Goal: Find specific page/section: Find specific page/section

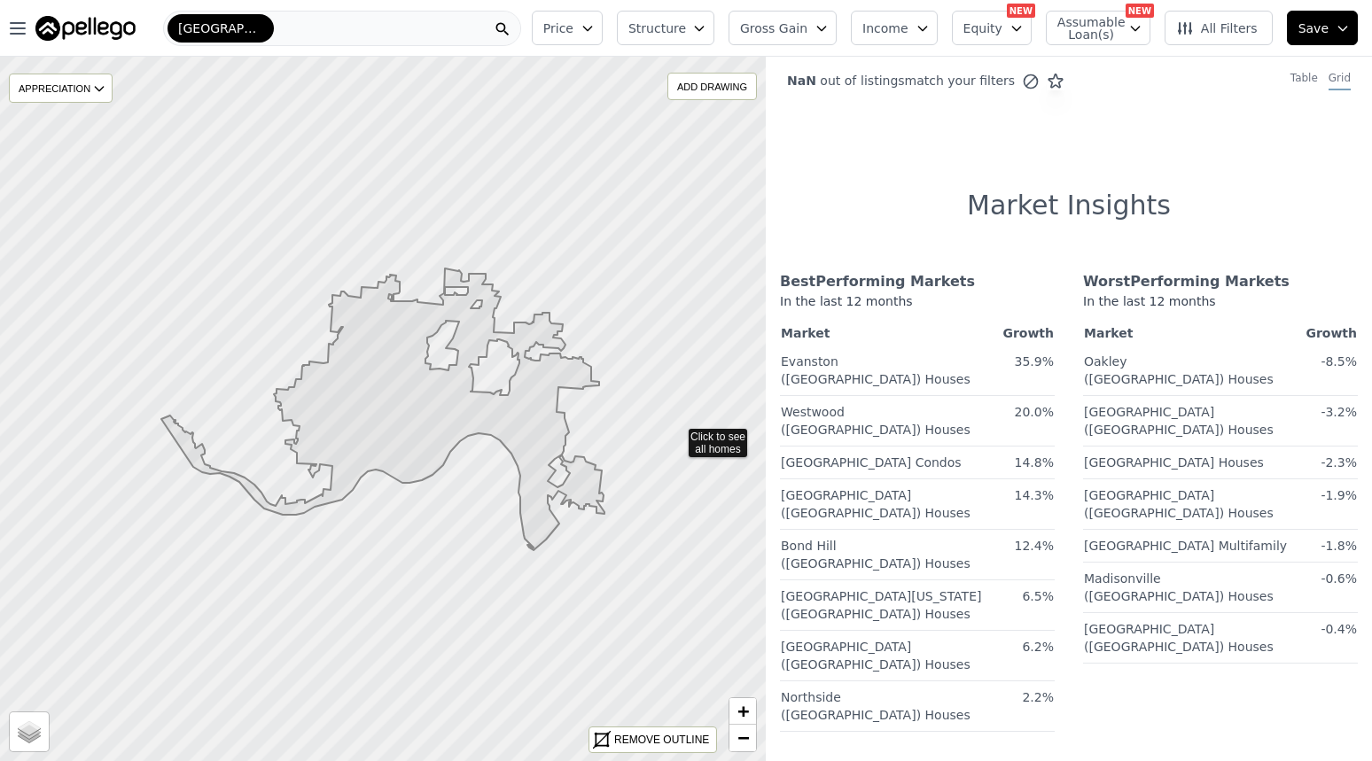
click at [105, 30] on img at bounding box center [85, 28] width 100 height 25
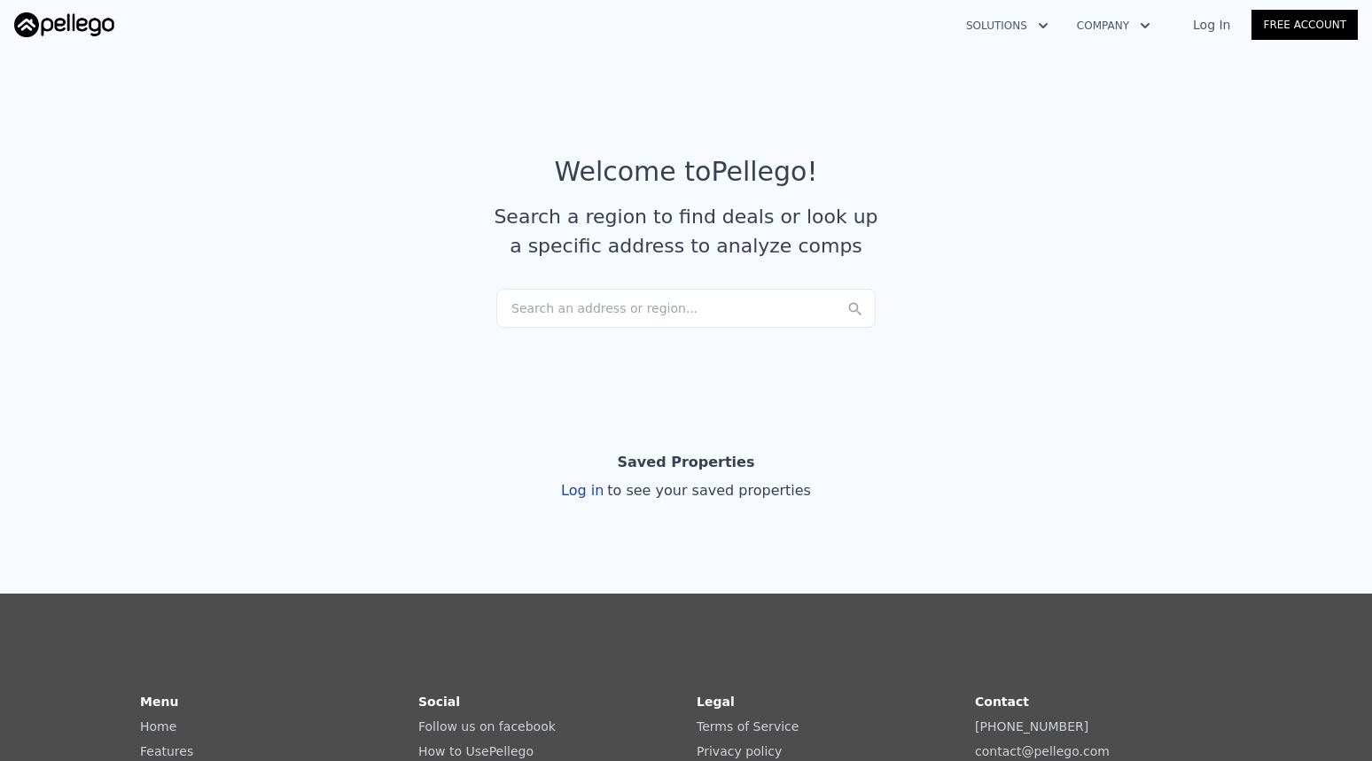
click at [610, 309] on div "Search an address or region..." at bounding box center [685, 308] width 379 height 39
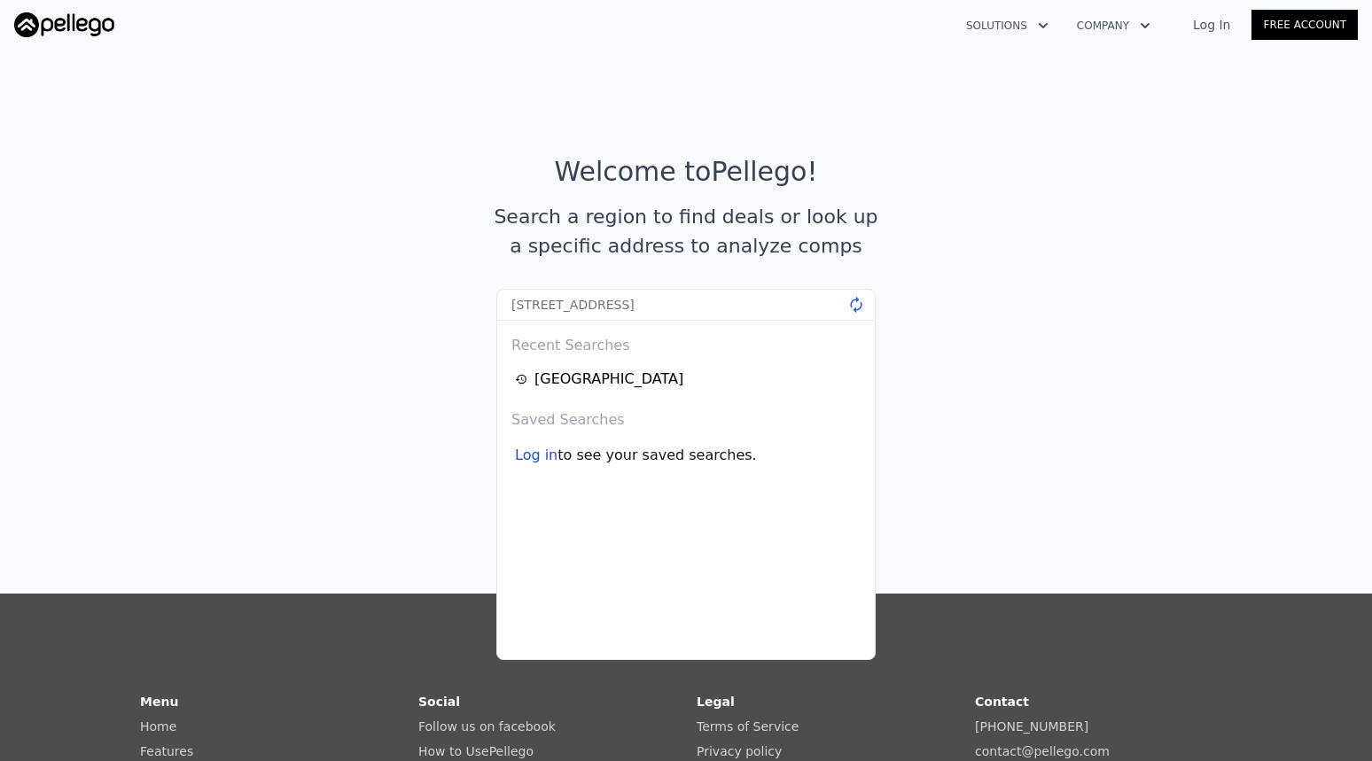
type input "[STREET_ADDRESS]"
click at [734, 311] on input "[STREET_ADDRESS]" at bounding box center [685, 305] width 379 height 32
click at [804, 259] on div "Search a region to find deals or look up a specific address to analyze comps" at bounding box center [686, 231] width 397 height 59
